Goal: Transaction & Acquisition: Purchase product/service

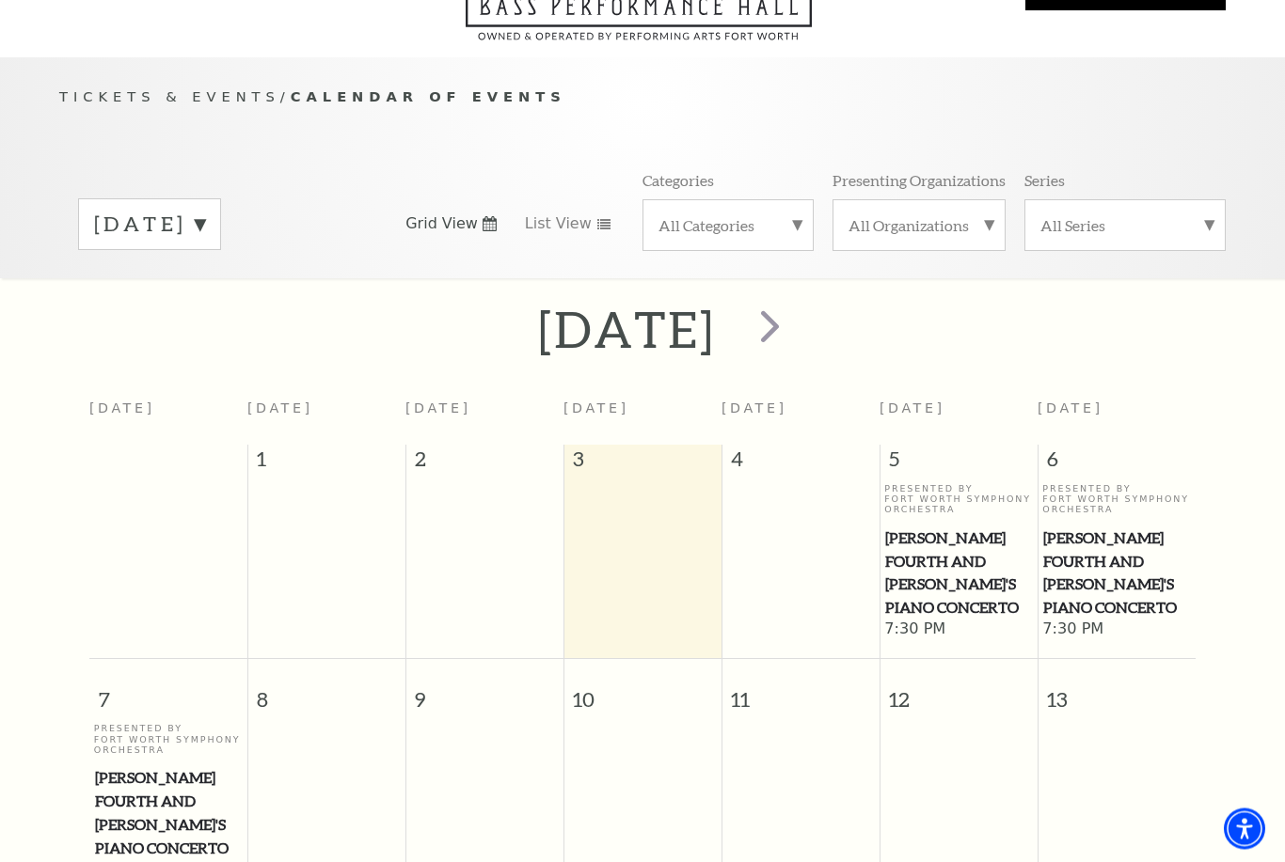
scroll to position [166, 0]
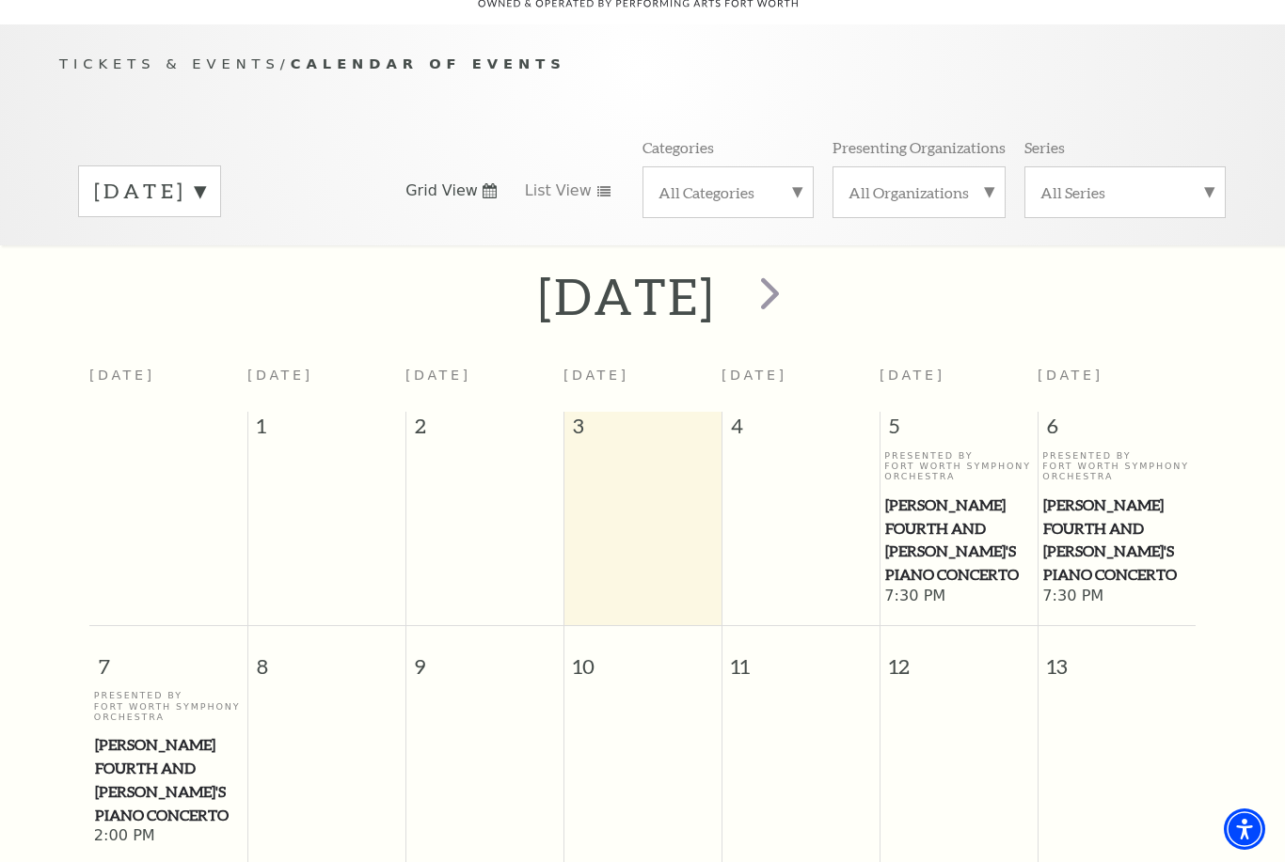
click at [168, 177] on label "September 2025" at bounding box center [149, 191] width 111 height 29
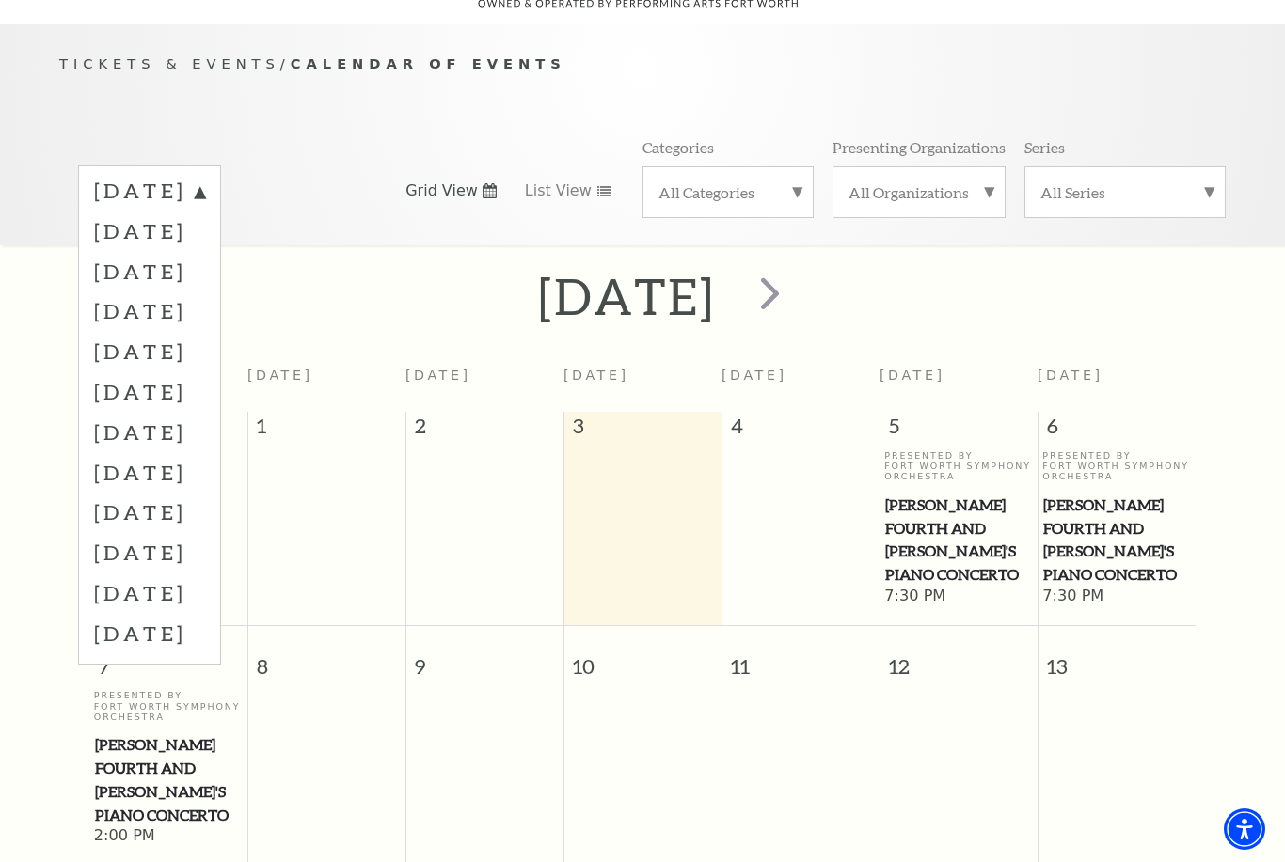
click at [137, 292] on label "December 2025" at bounding box center [149, 311] width 111 height 40
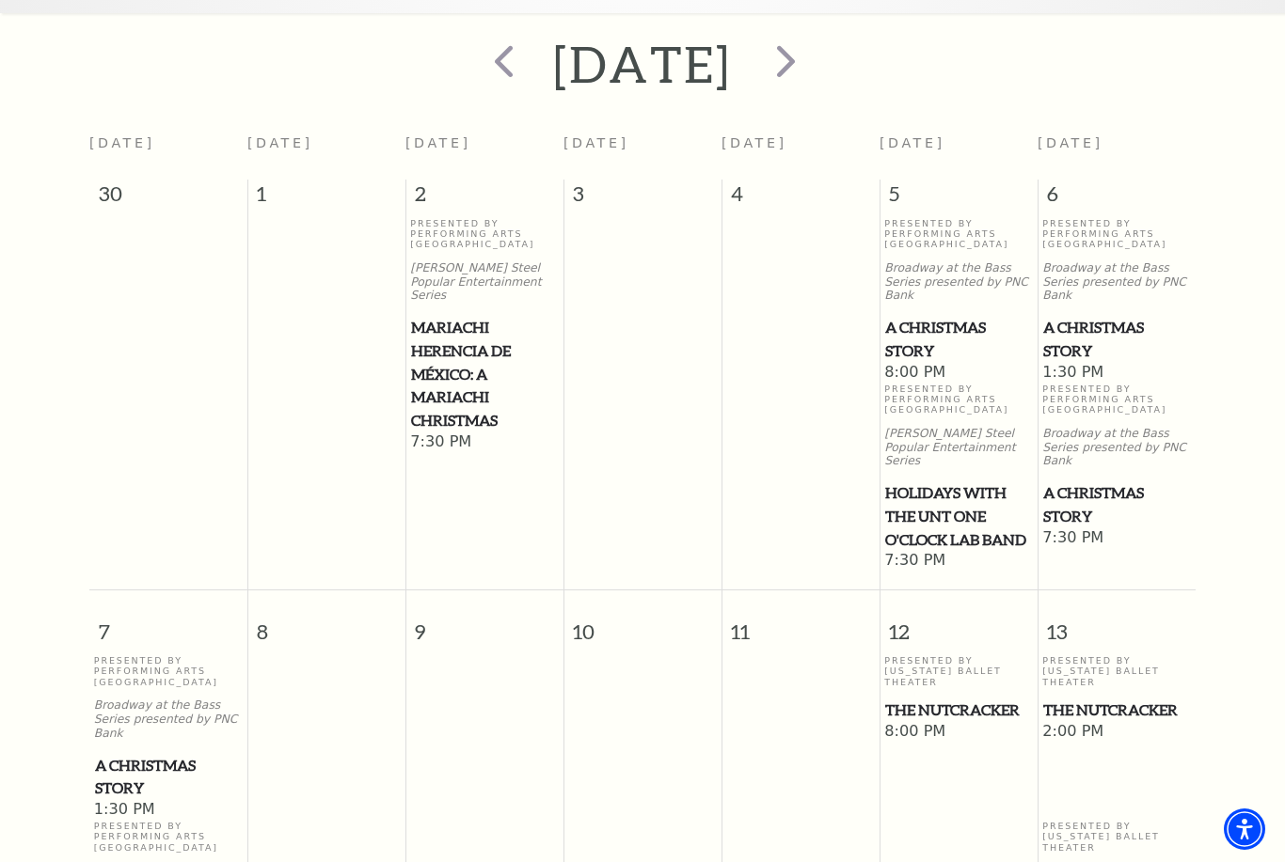
scroll to position [397, 0]
click at [1091, 484] on span "A Christmas Story" at bounding box center [1116, 505] width 147 height 46
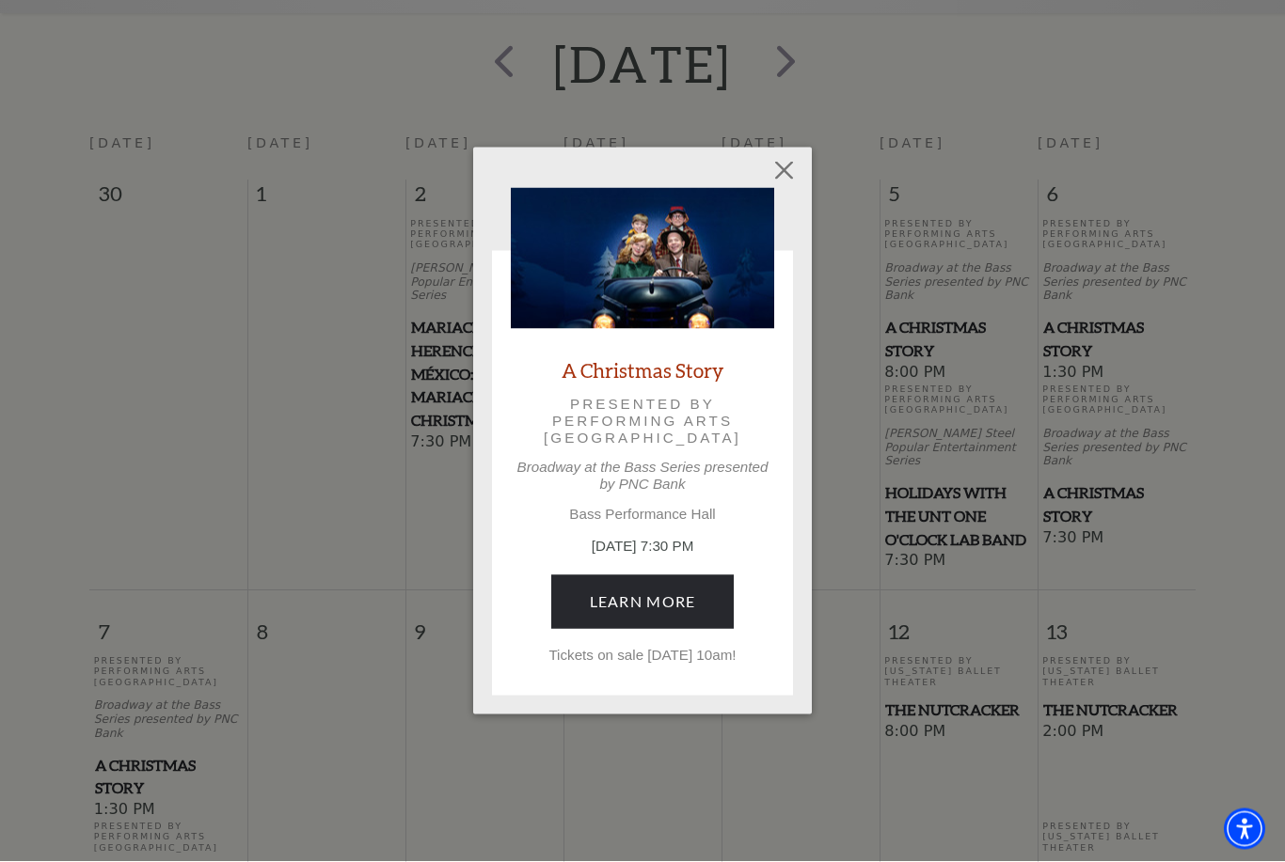
scroll to position [398, 0]
click at [784, 165] on button "Close" at bounding box center [784, 171] width 36 height 36
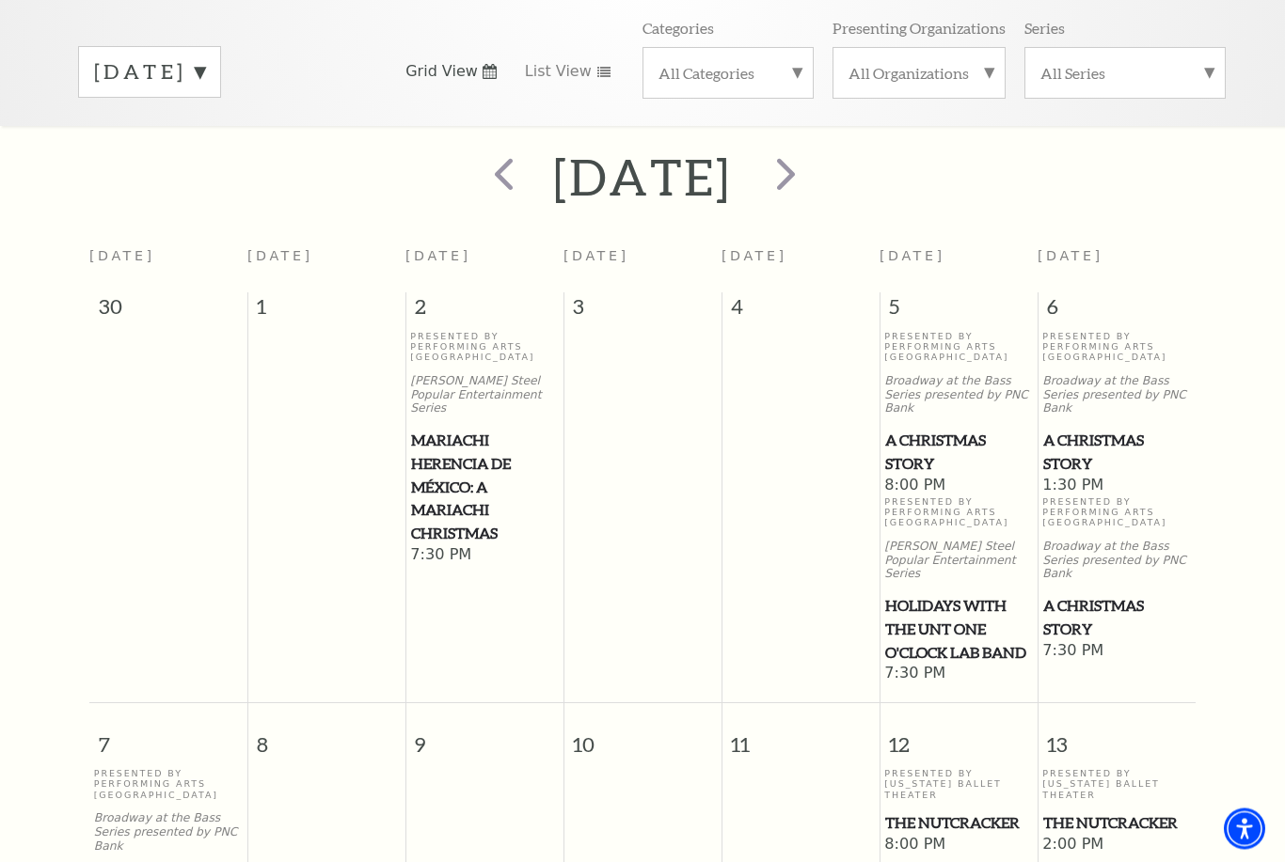
scroll to position [285, 0]
click at [1079, 605] on span "A Christmas Story" at bounding box center [1116, 617] width 147 height 46
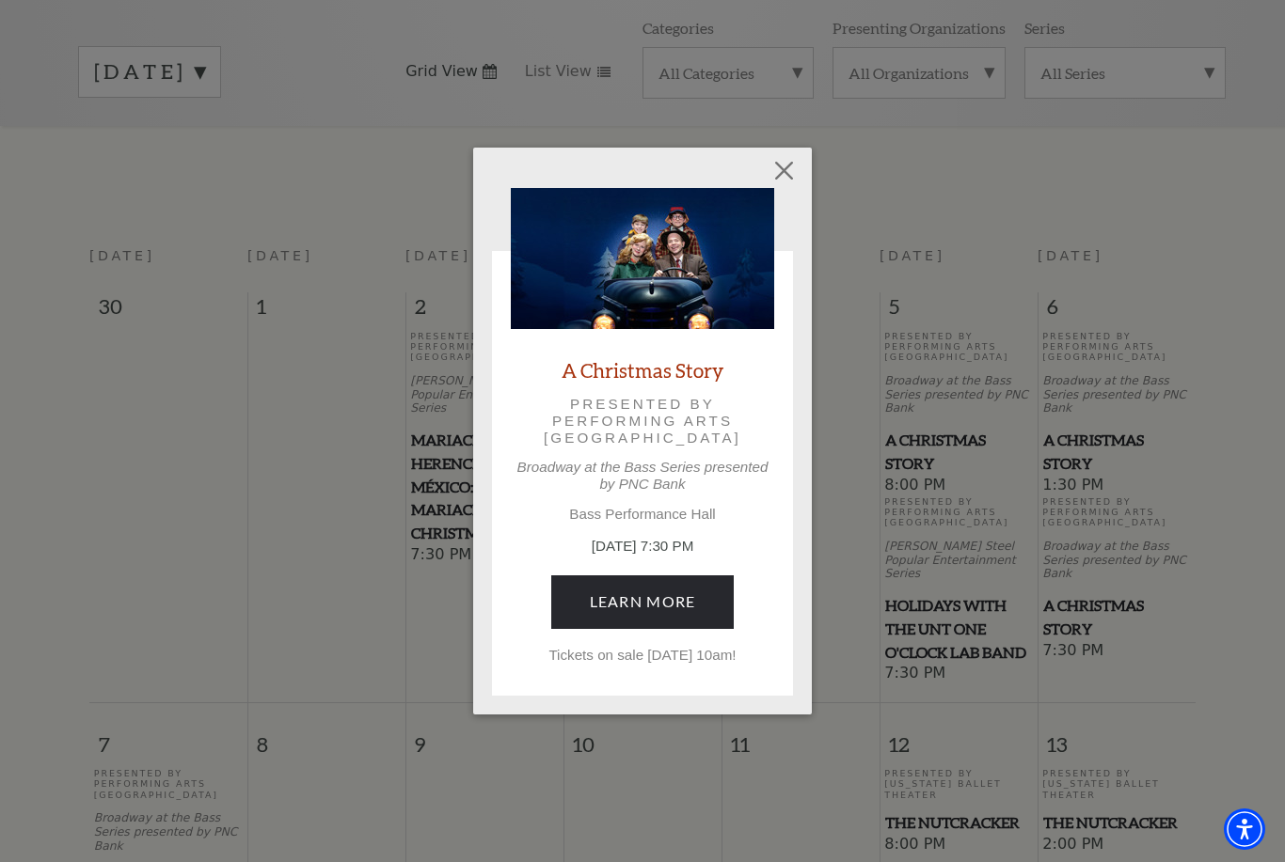
click at [703, 593] on link "Learn More" at bounding box center [642, 602] width 183 height 53
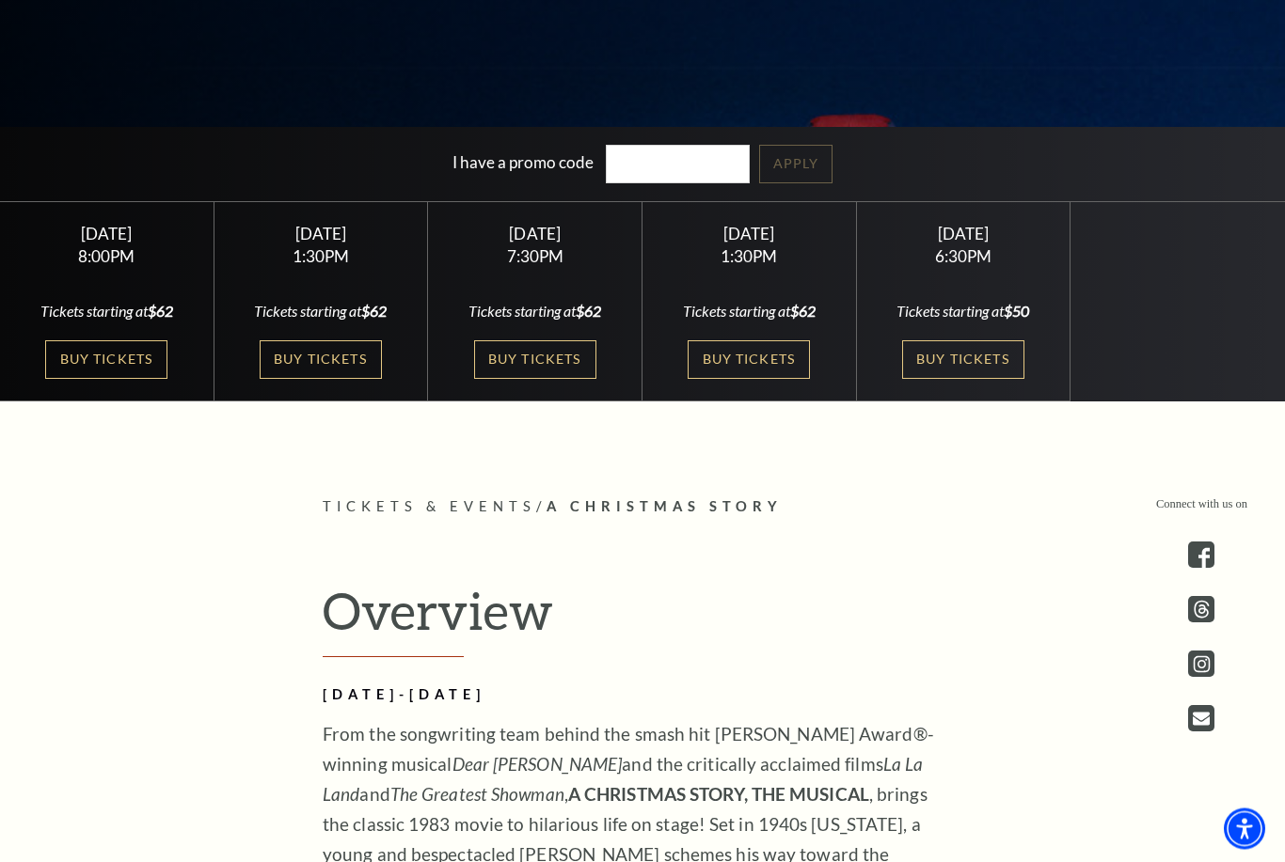
scroll to position [552, 0]
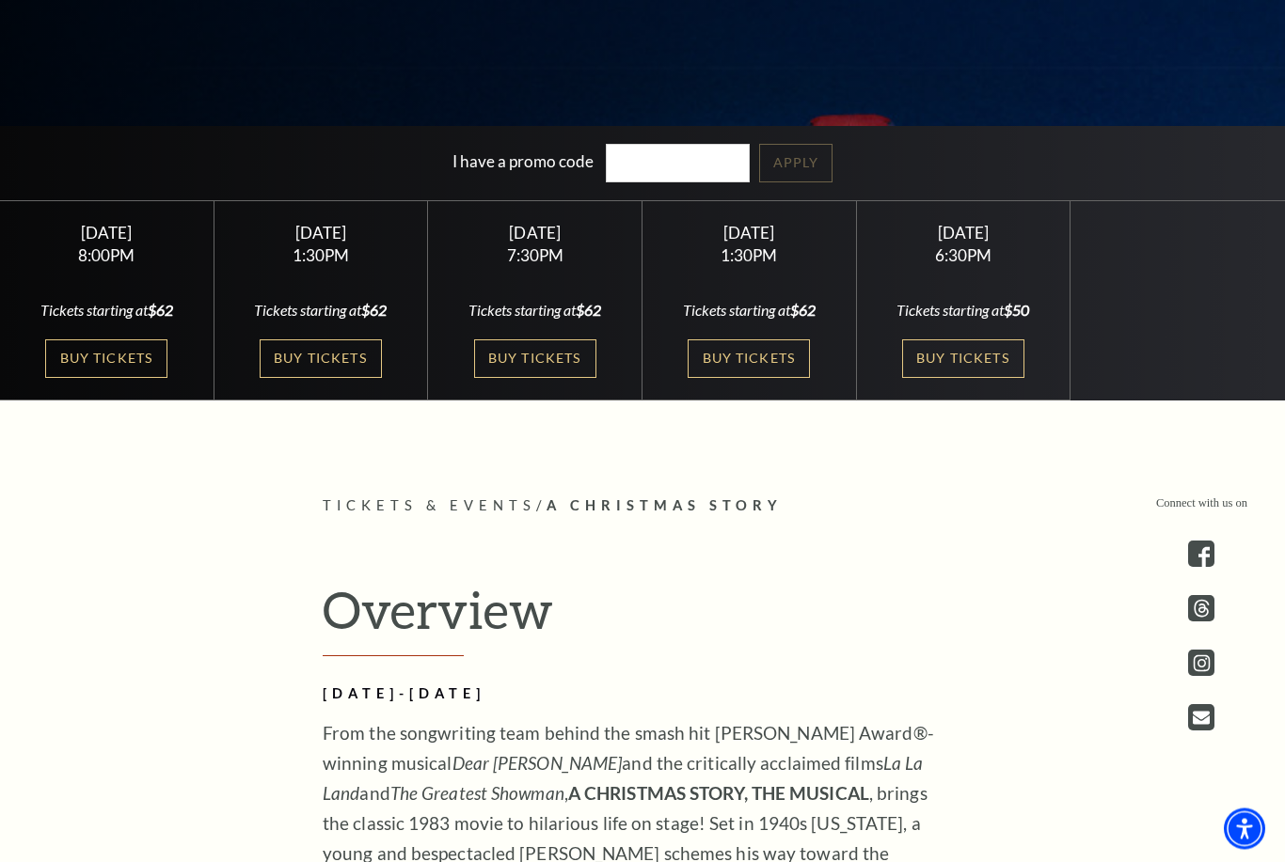
click at [567, 379] on link "Buy Tickets" at bounding box center [535, 359] width 122 height 39
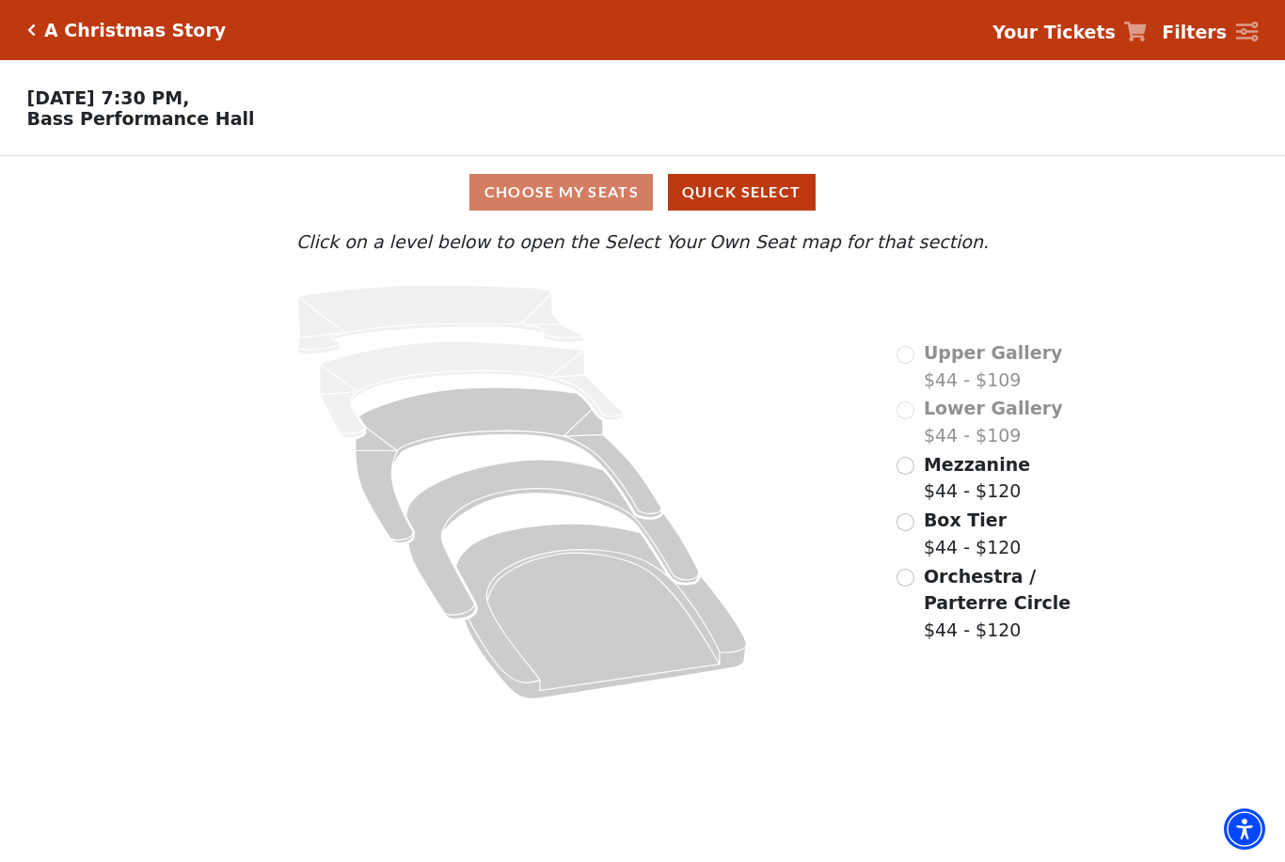
click at [8, 42] on div "A Christmas Story Your Tickets Filters" at bounding box center [642, 30] width 1285 height 60
click at [34, 24] on icon "Click here to go back to filters" at bounding box center [31, 30] width 8 height 13
